Goal: Information Seeking & Learning: Compare options

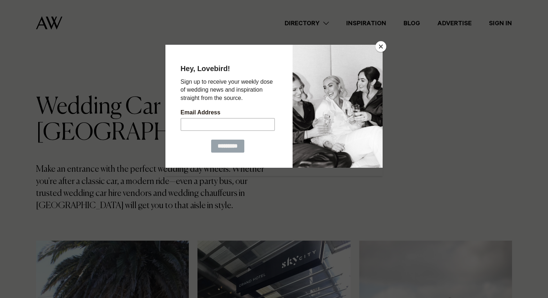
click at [384, 44] on button "Close" at bounding box center [381, 46] width 11 height 11
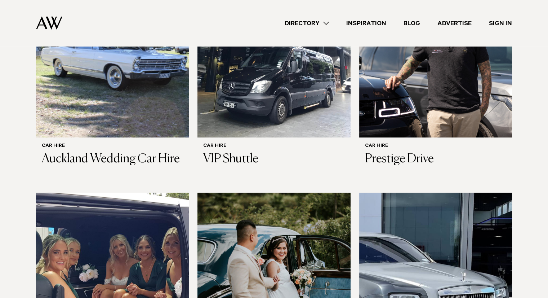
scroll to position [258, 0]
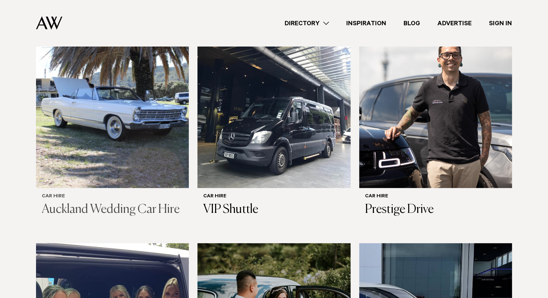
click at [68, 130] on img at bounding box center [112, 84] width 153 height 205
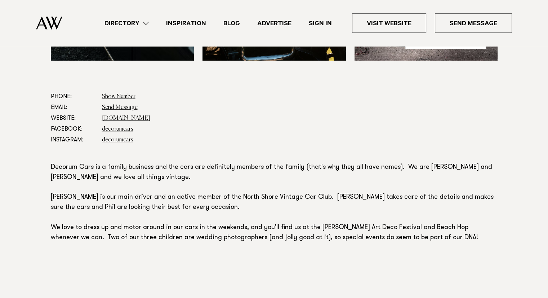
scroll to position [368, 0]
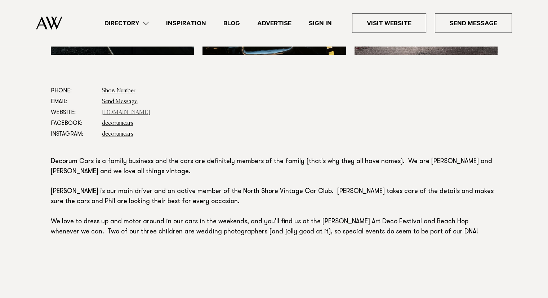
click at [134, 114] on link "www.decorumcars.co.nz" at bounding box center [126, 113] width 48 height 6
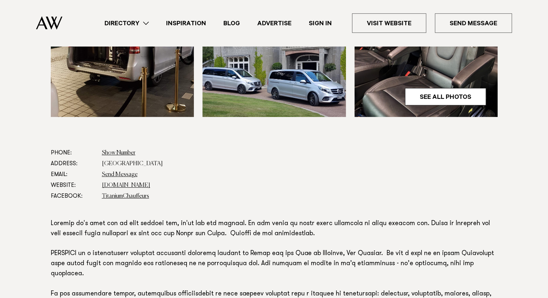
scroll to position [314, 0]
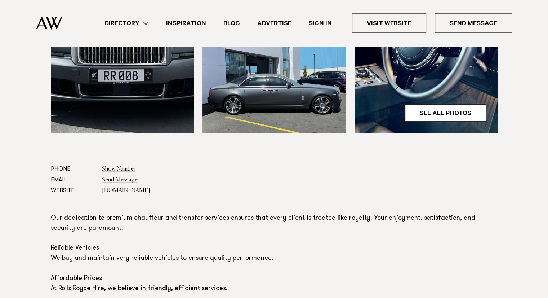
scroll to position [314, 0]
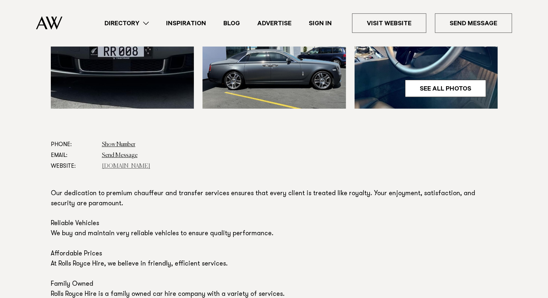
click at [120, 167] on link "rollsroycehire.co.nz" at bounding box center [126, 166] width 48 height 6
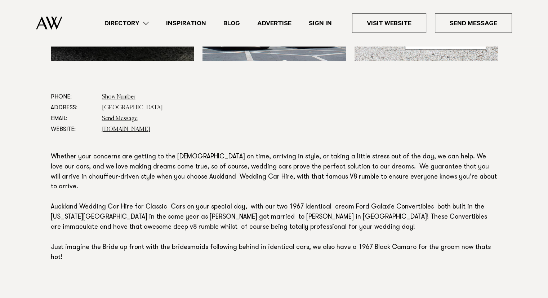
scroll to position [391, 0]
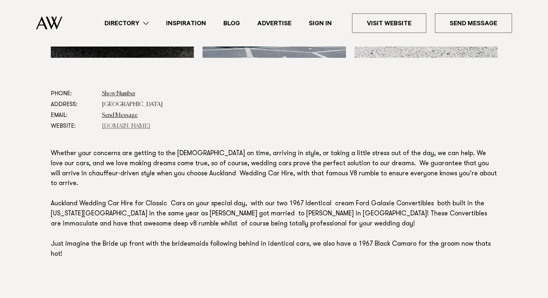
click at [136, 127] on link "[DOMAIN_NAME]" at bounding box center [126, 126] width 48 height 6
